Goal: Obtain resource: Download file/media

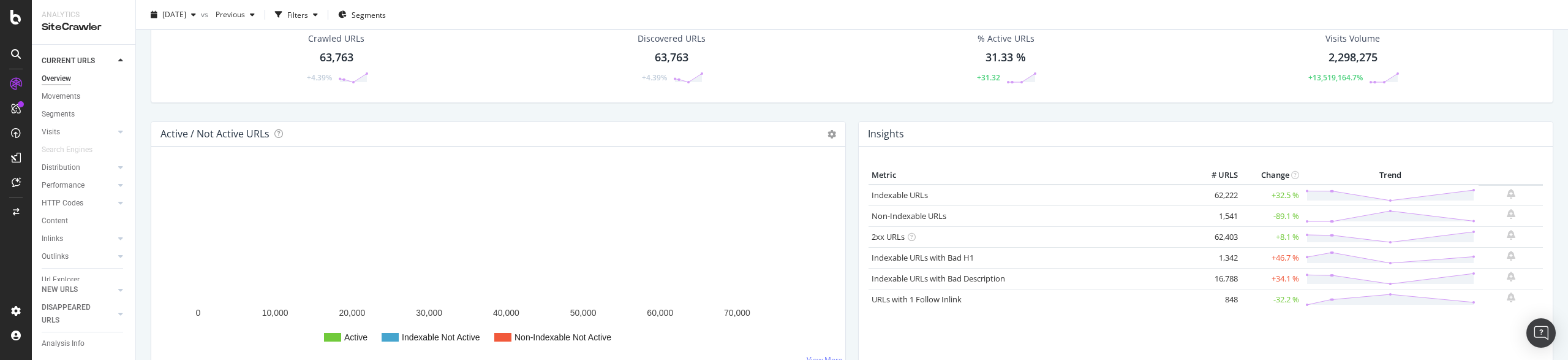
scroll to position [62, 0]
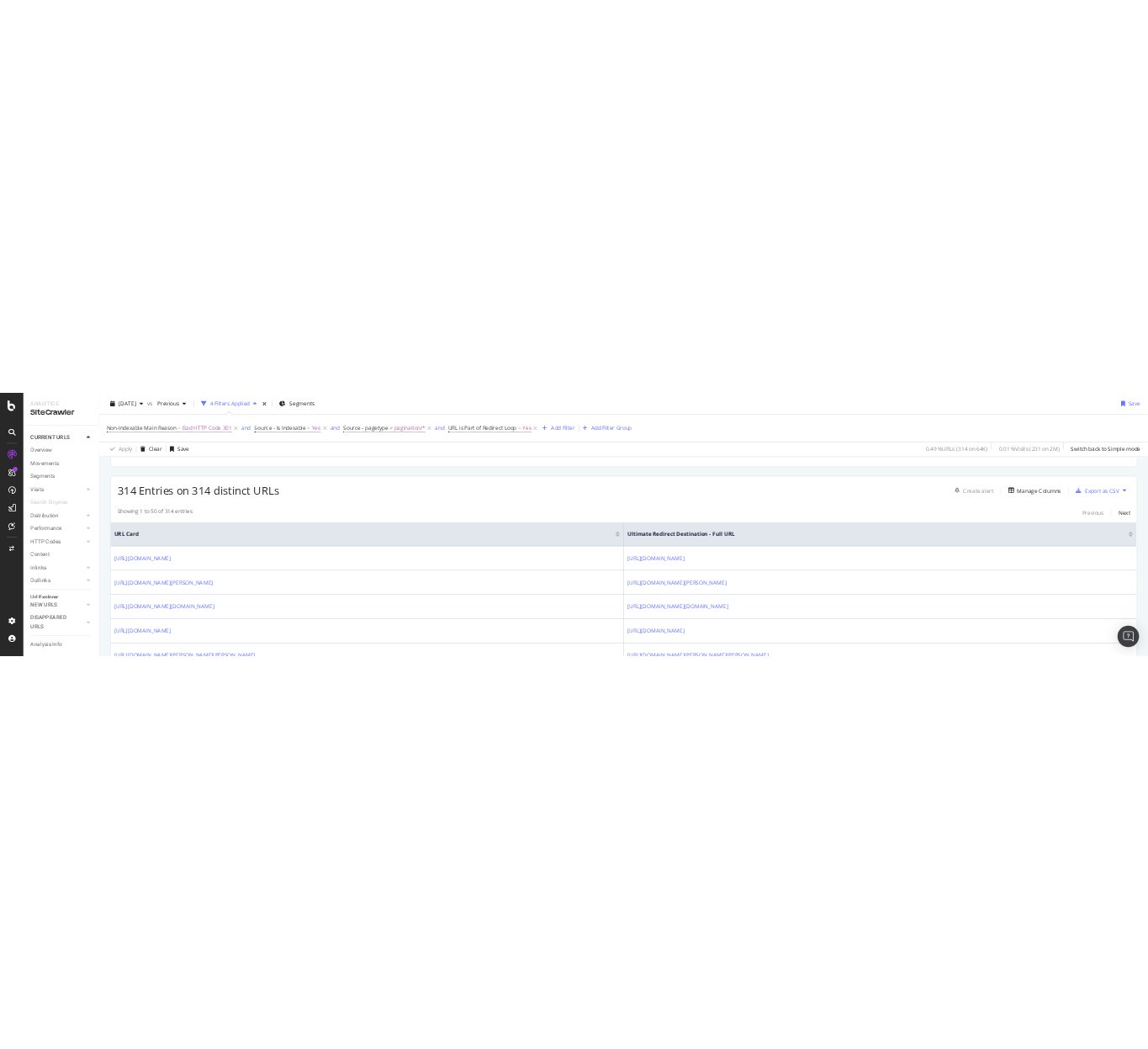
scroll to position [420, 0]
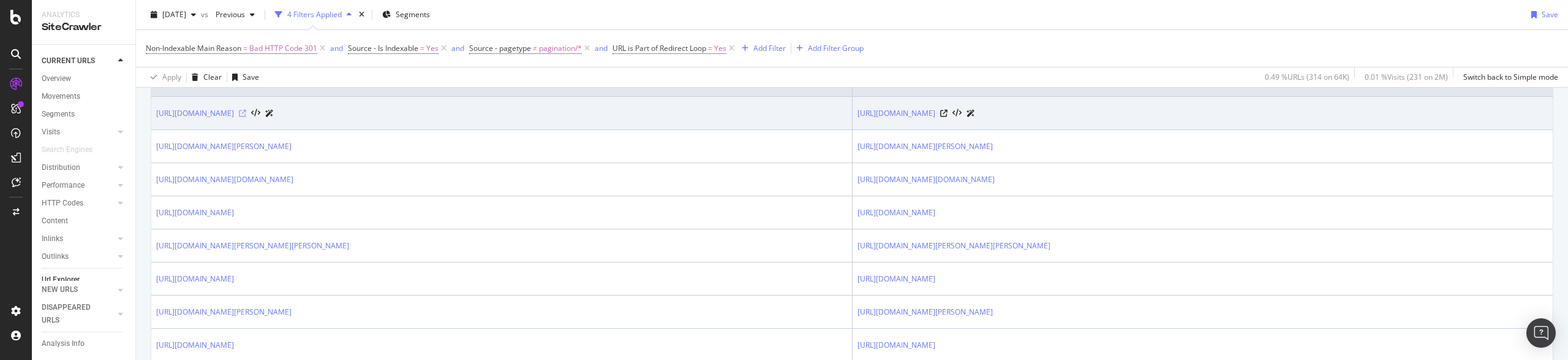
click at [246, 116] on icon at bounding box center [242, 113] width 7 height 7
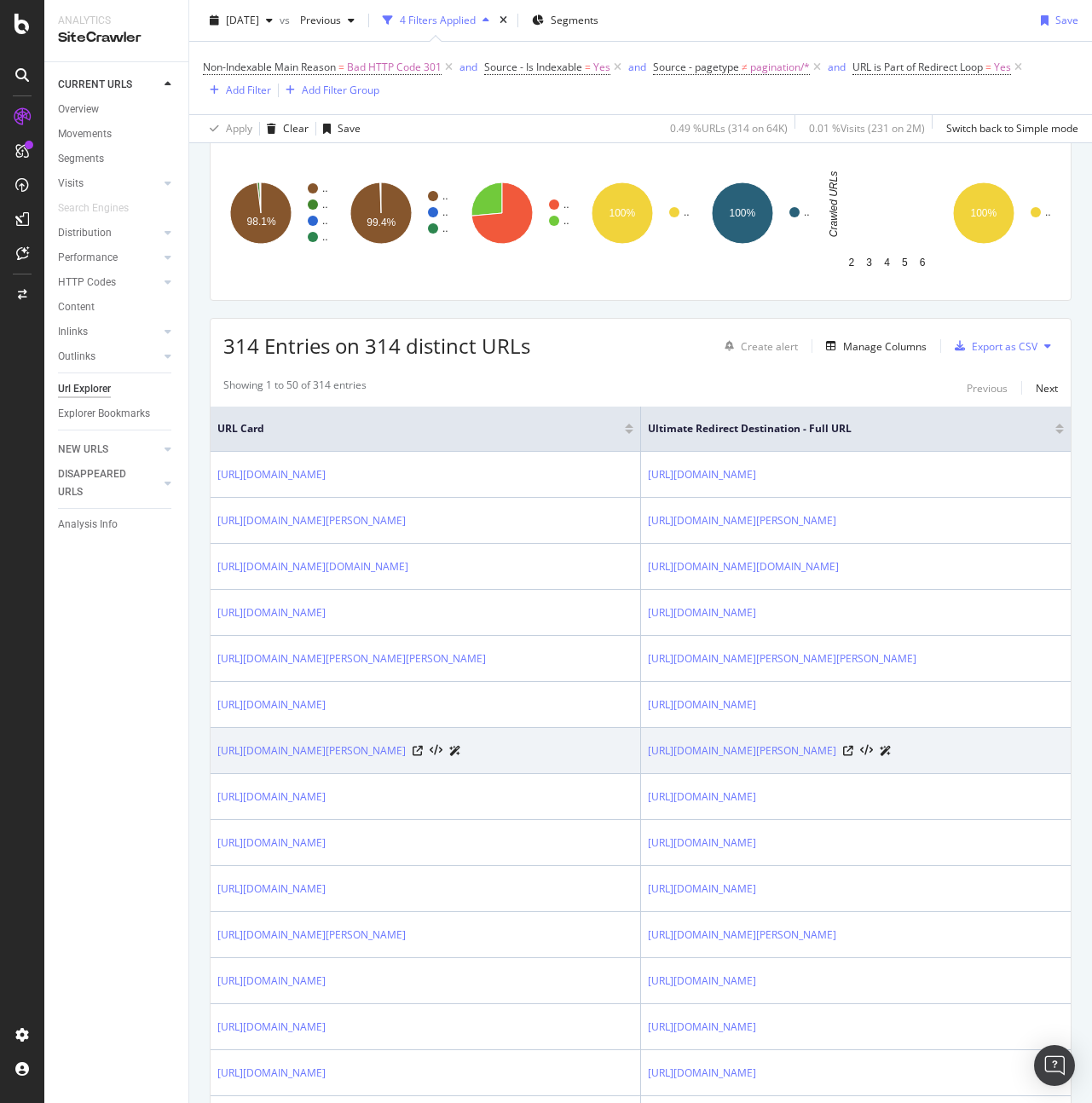
scroll to position [0, 0]
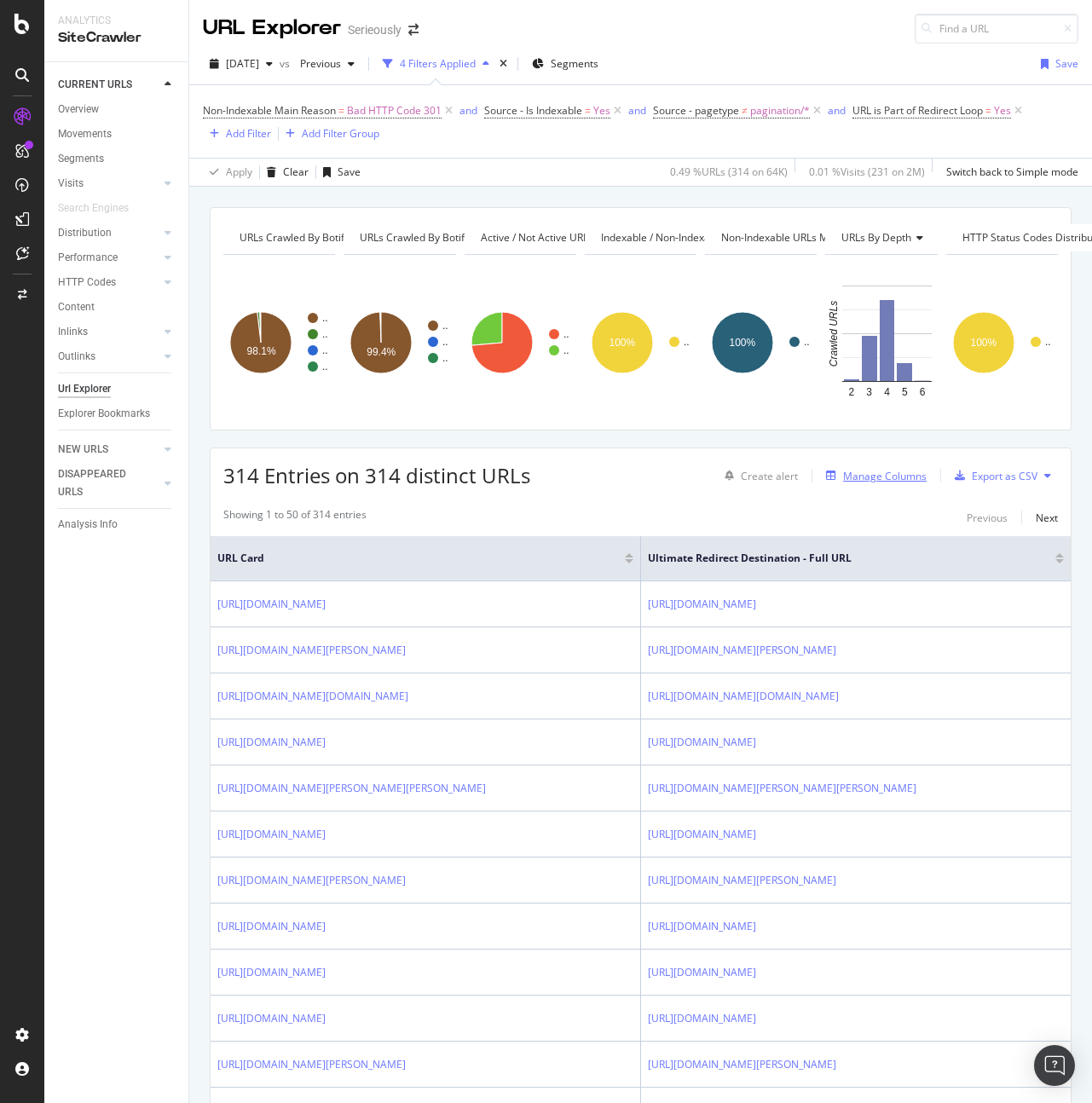
click at [879, 483] on div "Manage Columns" at bounding box center [873, 475] width 108 height 19
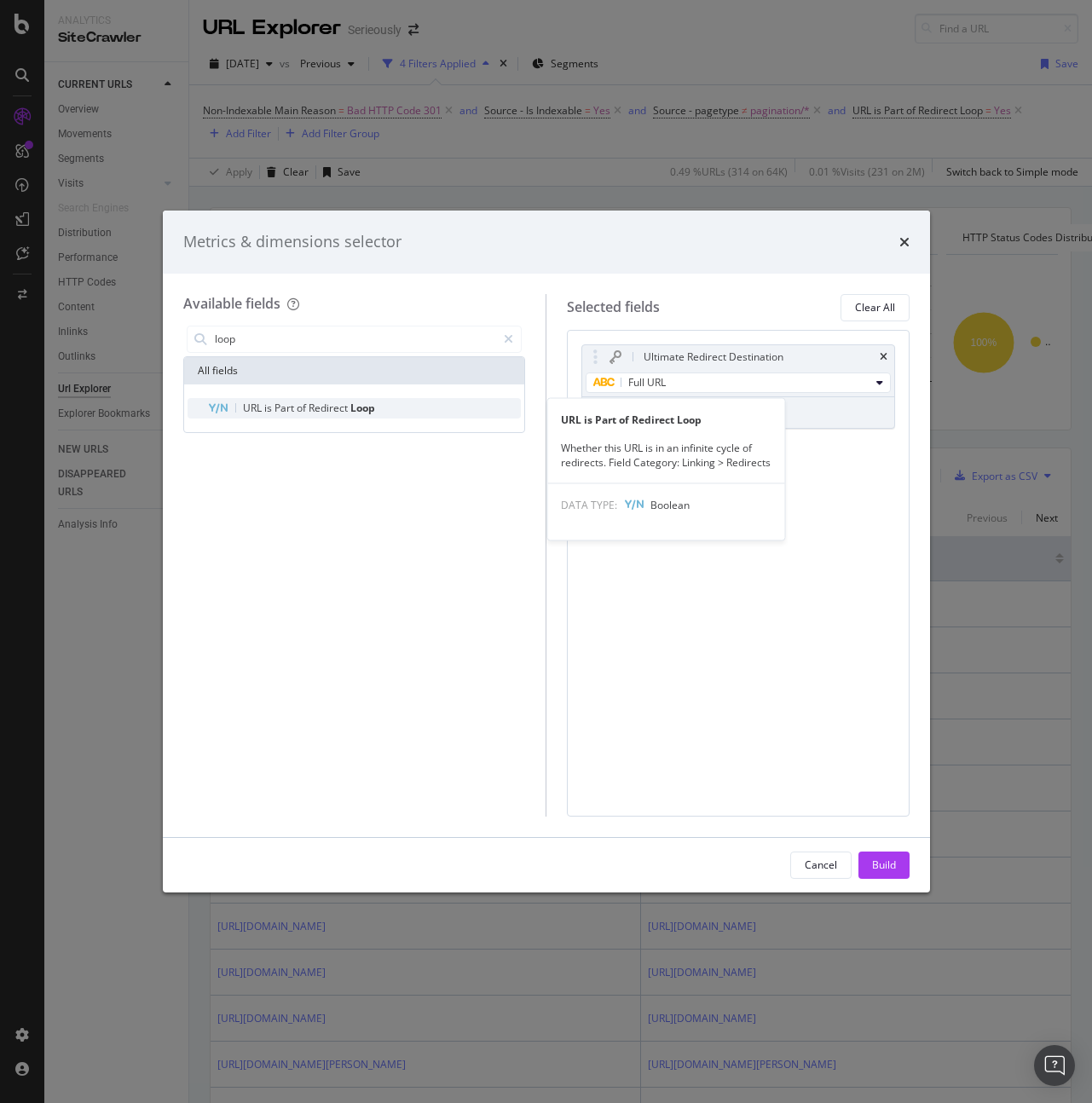
type input "loop"
click at [335, 411] on span "Redirect" at bounding box center [329, 407] width 42 height 15
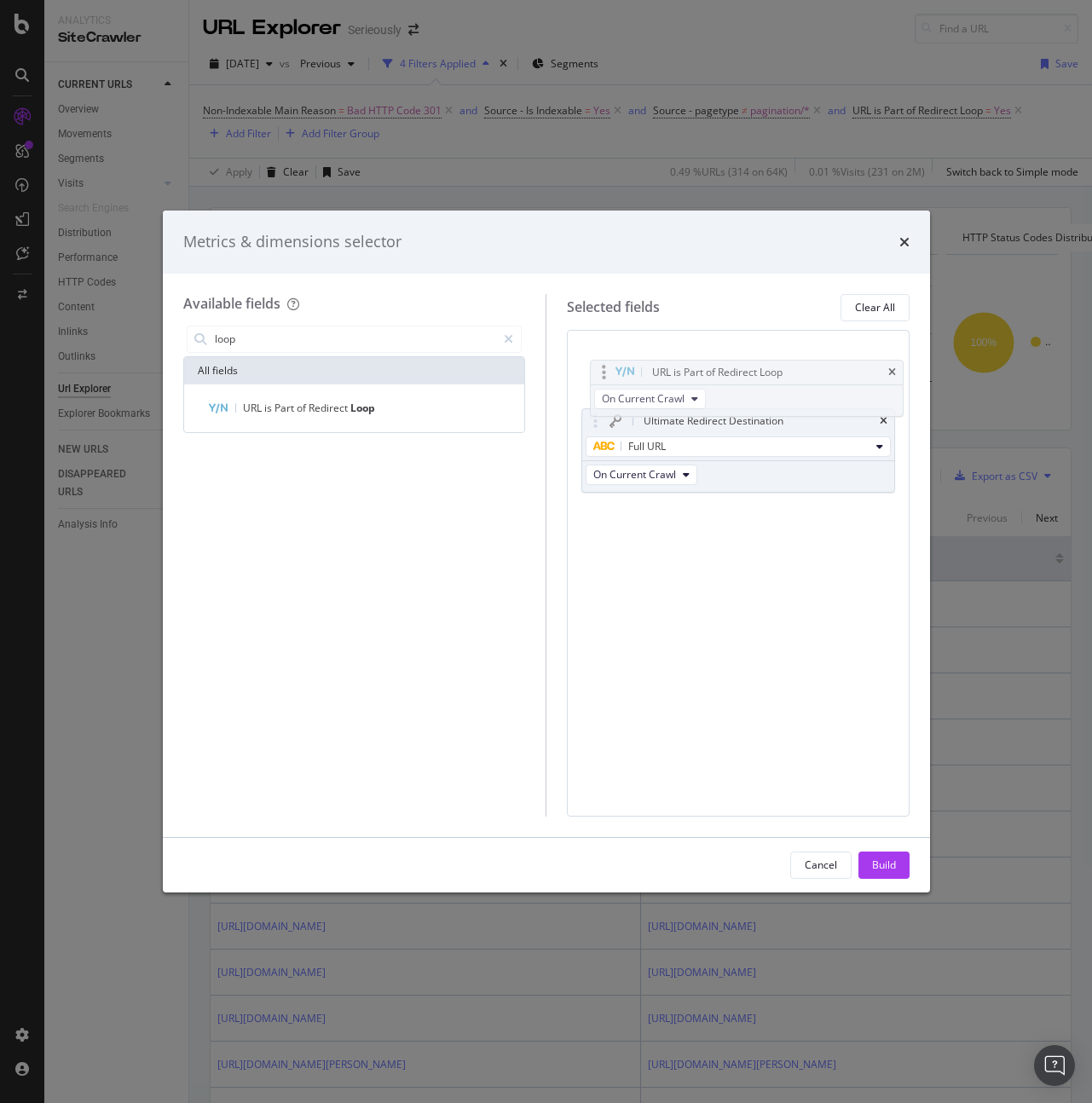
drag, startPoint x: 592, startPoint y: 448, endPoint x: 600, endPoint y: 372, distance: 76.4
click at [600, 372] on body "Analytics SiteCrawler CURRENT URLS Overview Movements Segments Visits Analysis …" at bounding box center [546, 552] width 1092 height 1103
click at [890, 500] on div "Build" at bounding box center [884, 865] width 24 height 26
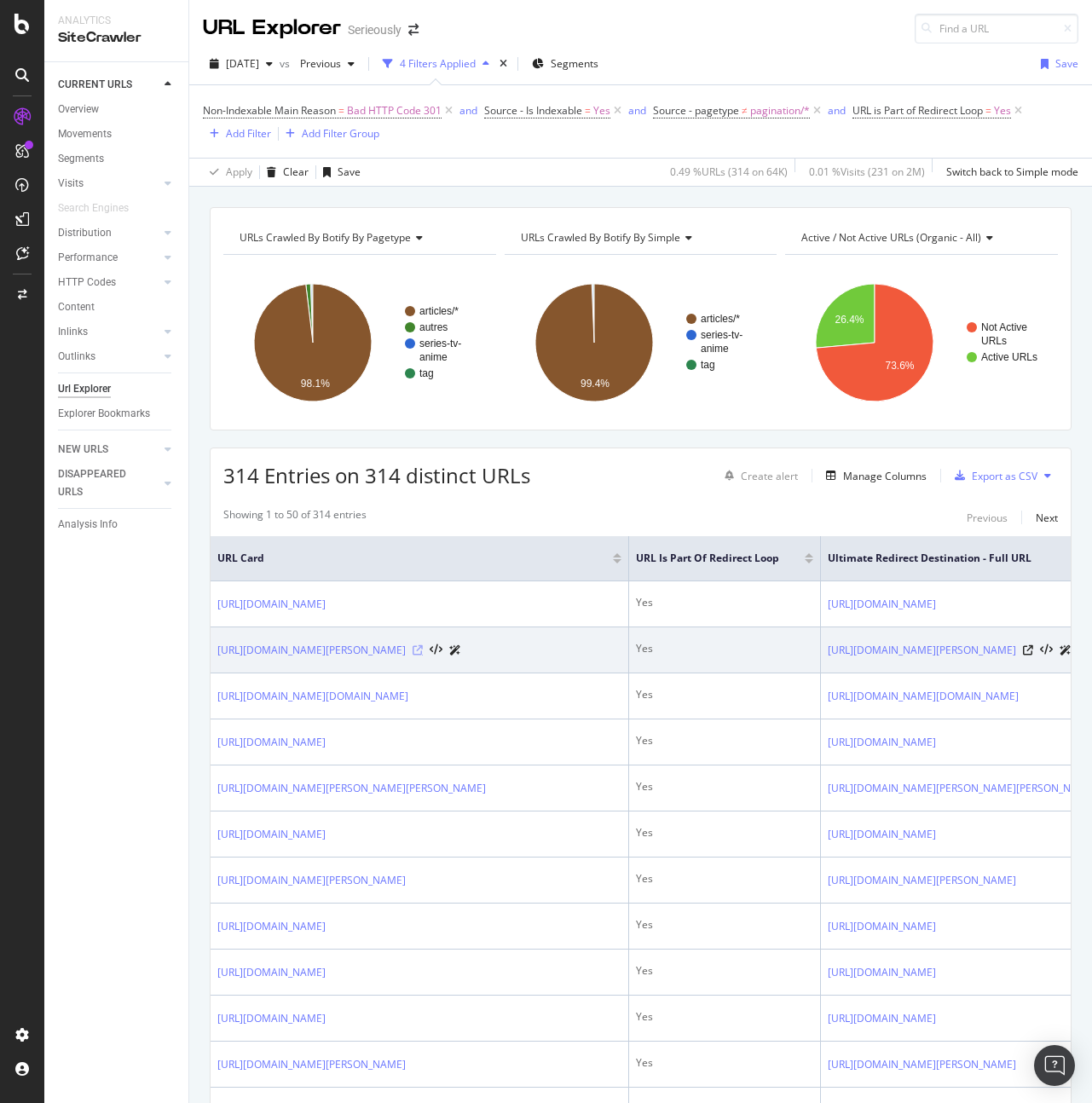
click at [423, 500] on icon at bounding box center [417, 650] width 10 height 10
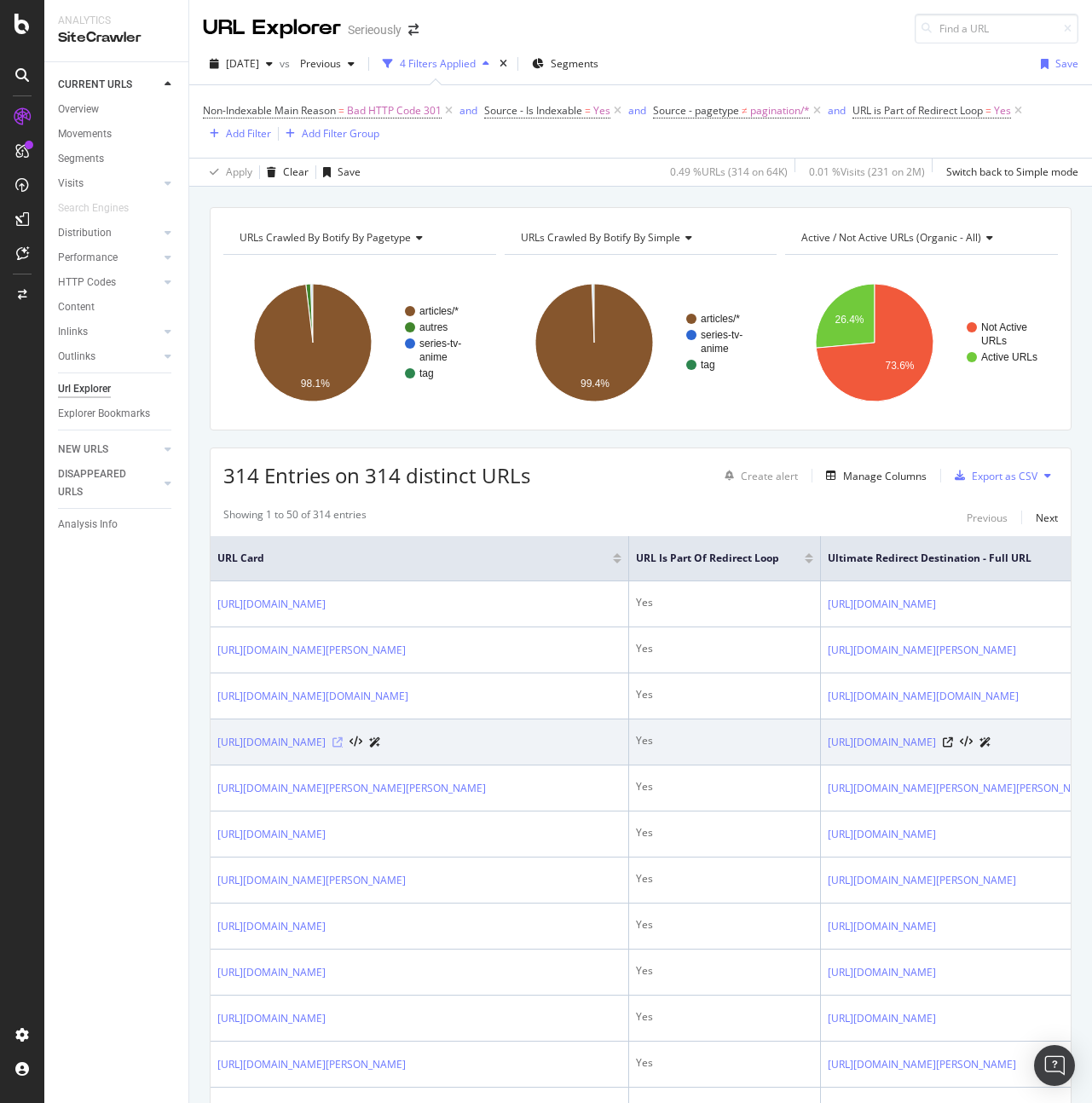
click at [343, 500] on icon at bounding box center [337, 742] width 10 height 10
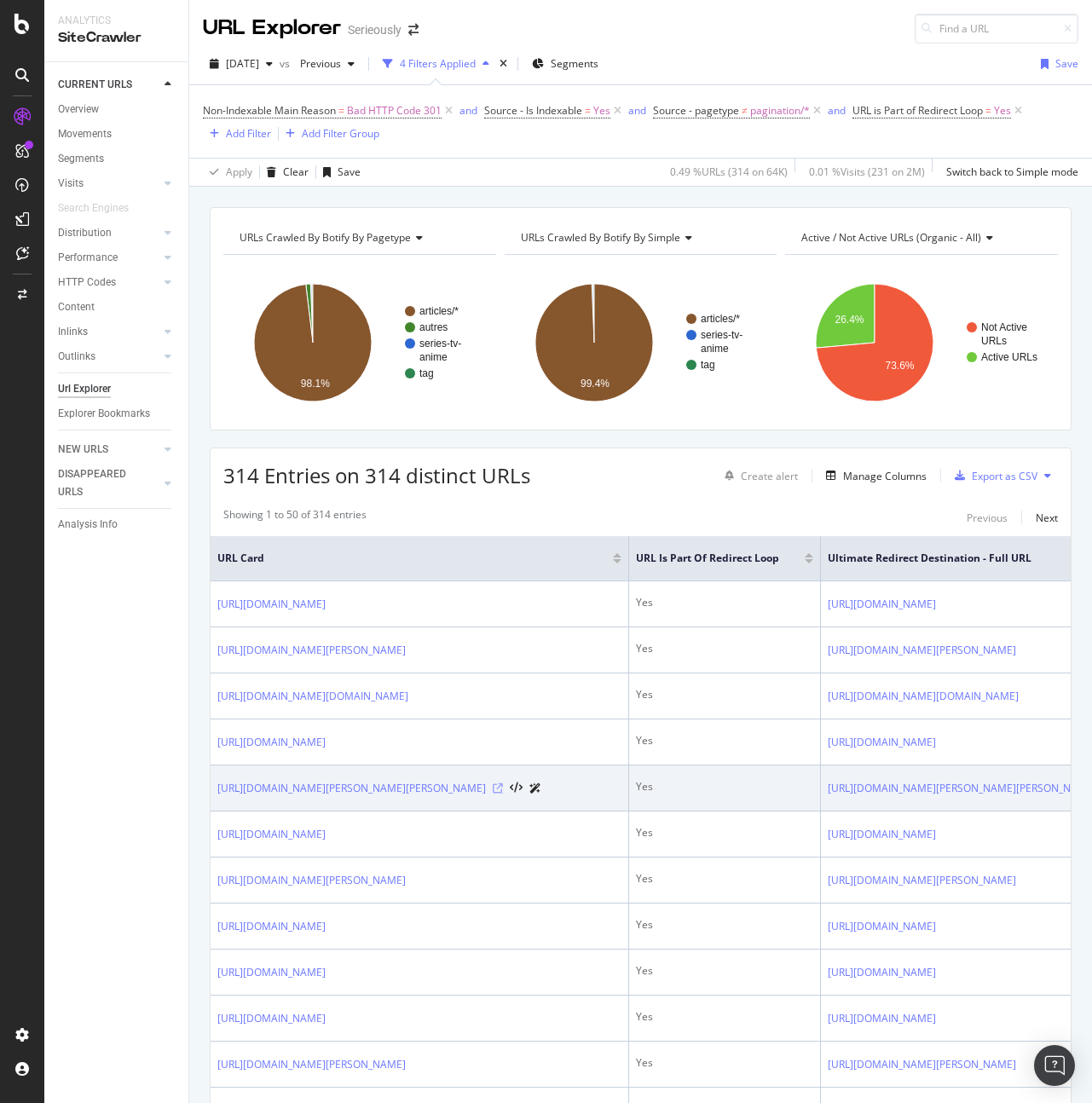
click at [503, 500] on icon at bounding box center [497, 788] width 10 height 10
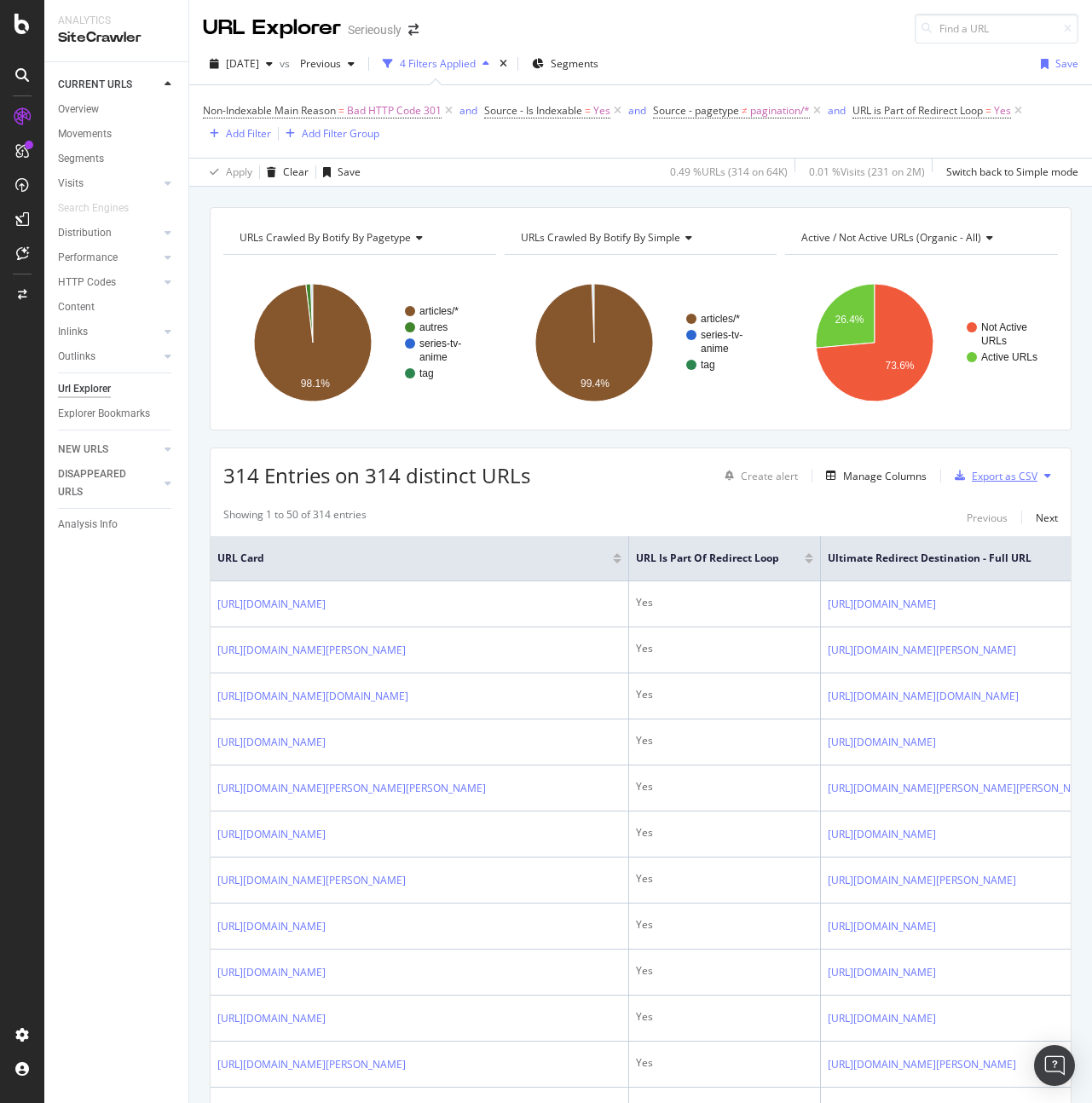
click at [1000, 483] on div "Export as CSV" at bounding box center [993, 476] width 89 height 26
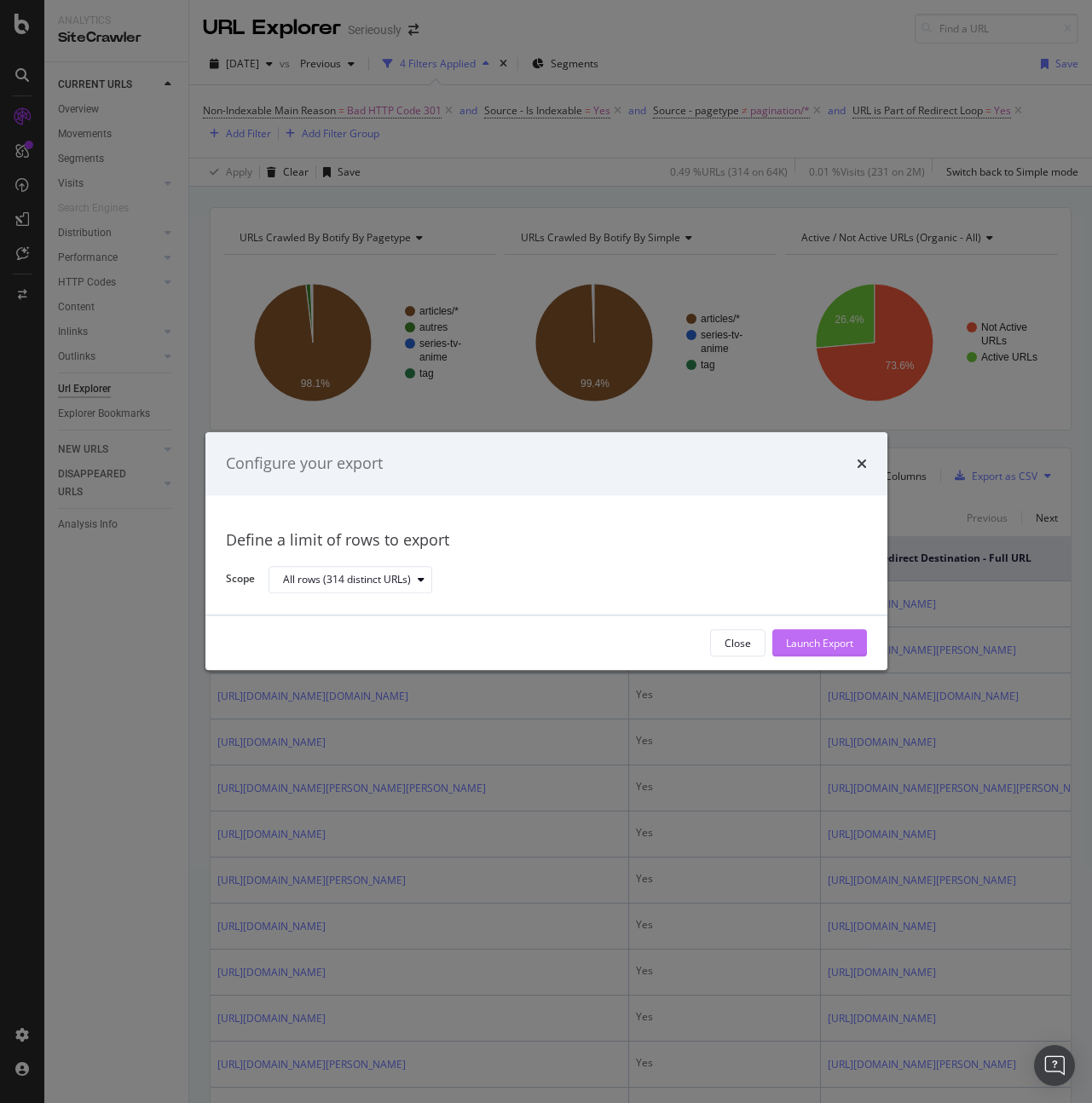
click at [812, 500] on div "Launch Export" at bounding box center [819, 644] width 67 height 26
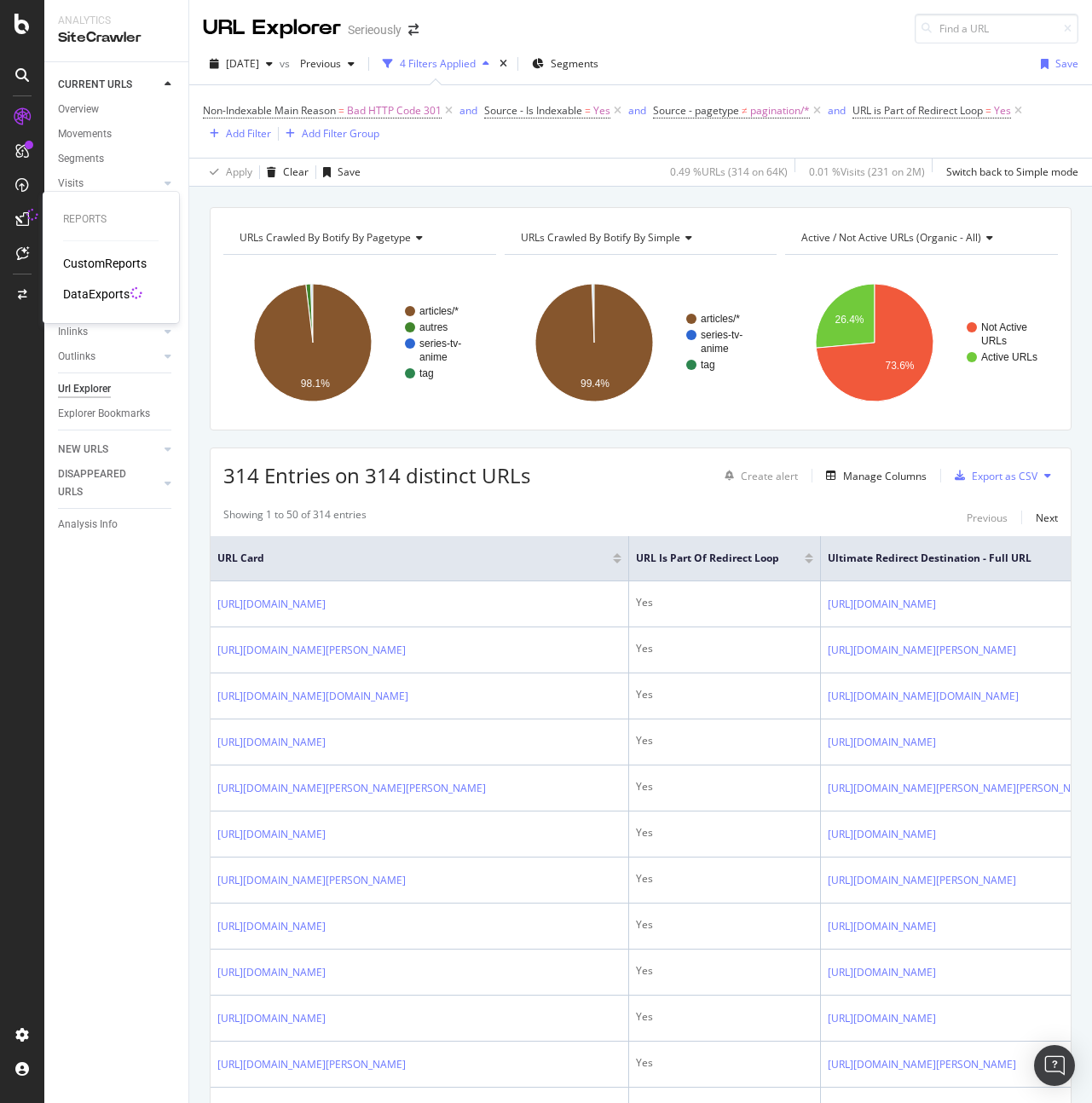
click at [83, 294] on div "DataExports" at bounding box center [96, 294] width 67 height 17
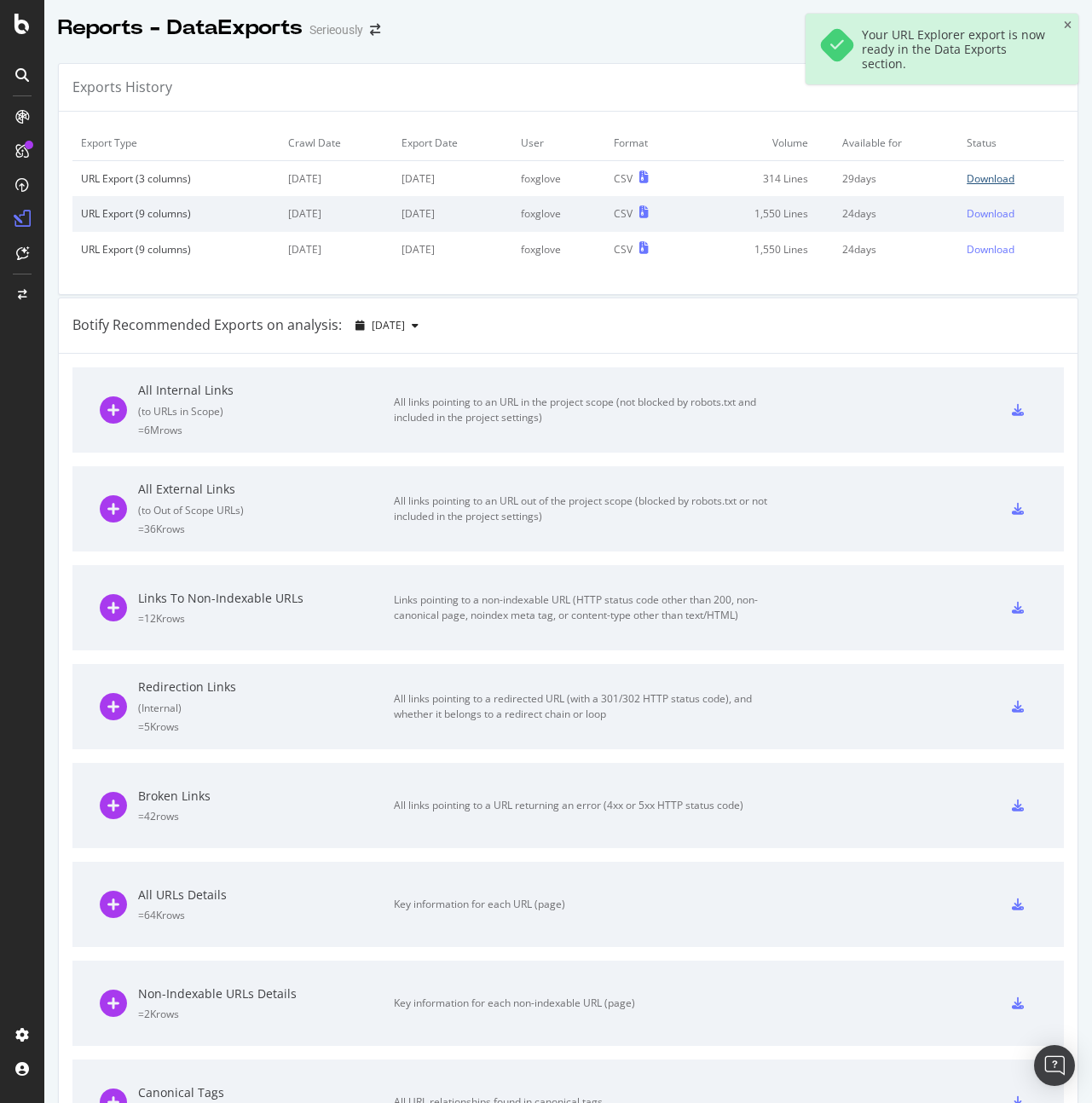
click at [1004, 177] on div "Download" at bounding box center [990, 179] width 47 height 15
